Goal: Task Accomplishment & Management: Use online tool/utility

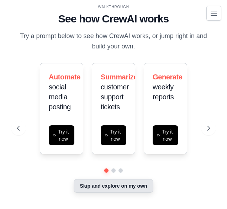
click at [128, 192] on button "Skip and explore on my own" at bounding box center [114, 186] width 80 height 14
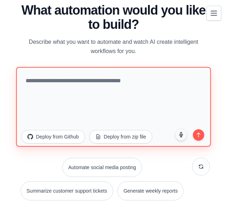
click at [101, 82] on textarea at bounding box center [113, 107] width 195 height 80
type textarea "*"
click at [174, 81] on textarea "**********" at bounding box center [113, 107] width 195 height 80
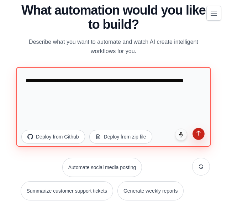
type textarea "**********"
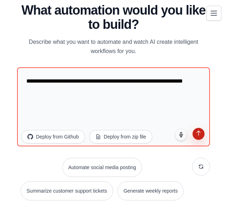
click at [197, 133] on icon "submit" at bounding box center [199, 133] width 6 height 6
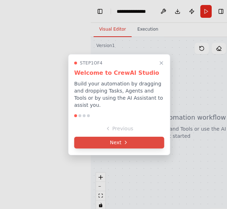
click at [129, 137] on button "Next" at bounding box center [120, 143] width 90 height 12
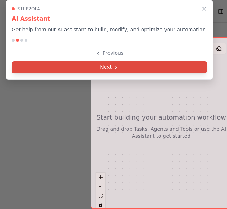
click at [133, 70] on button "Next" at bounding box center [110, 67] width 196 height 12
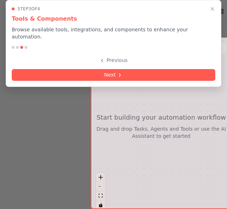
click at [133, 70] on button "Next" at bounding box center [114, 75] width 204 height 12
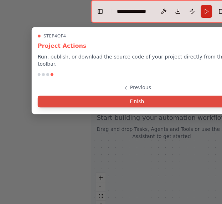
click at [138, 96] on button "Finish" at bounding box center [137, 102] width 199 height 12
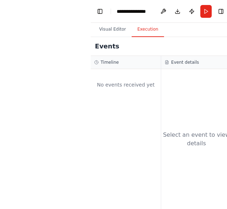
click at [154, 29] on button "Execution" at bounding box center [148, 29] width 32 height 15
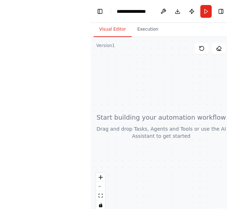
click at [118, 35] on button "Visual Editor" at bounding box center [113, 29] width 38 height 15
